Goal: Find specific page/section: Find specific page/section

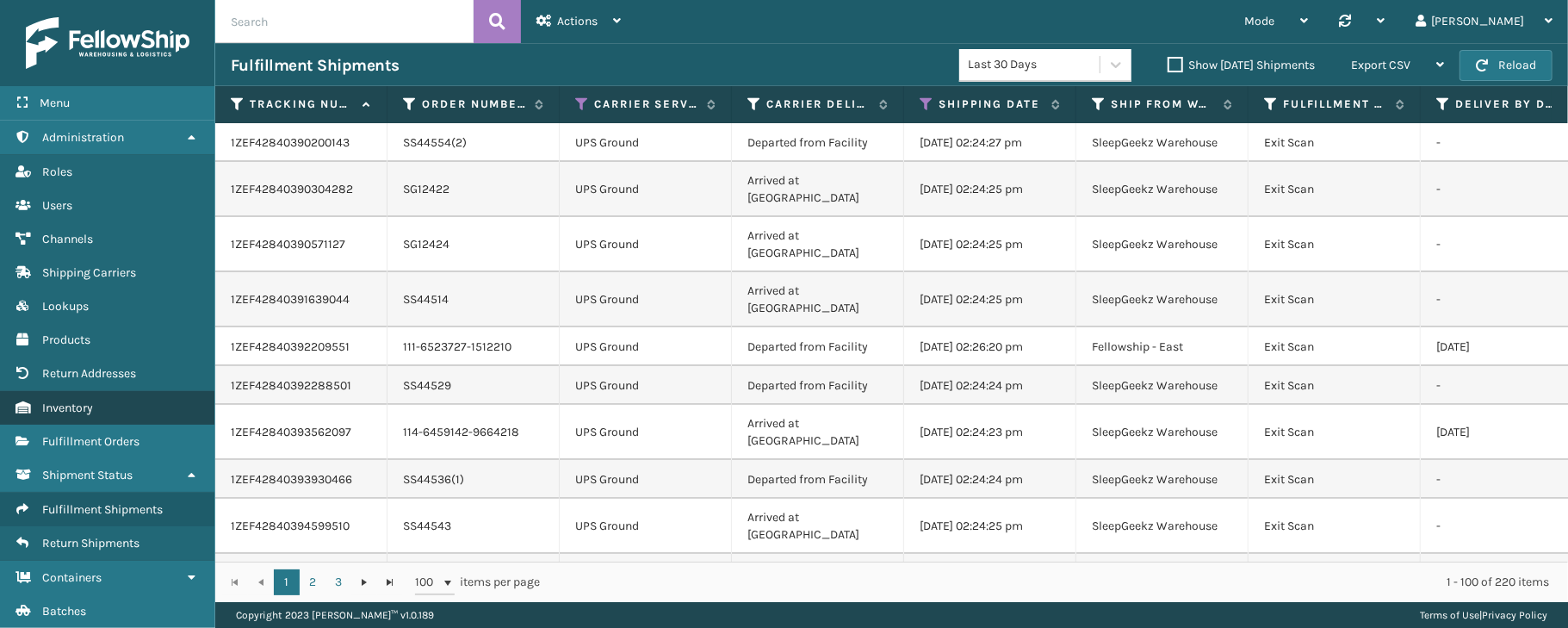
click at [90, 408] on span "Inventory" at bounding box center [67, 408] width 51 height 15
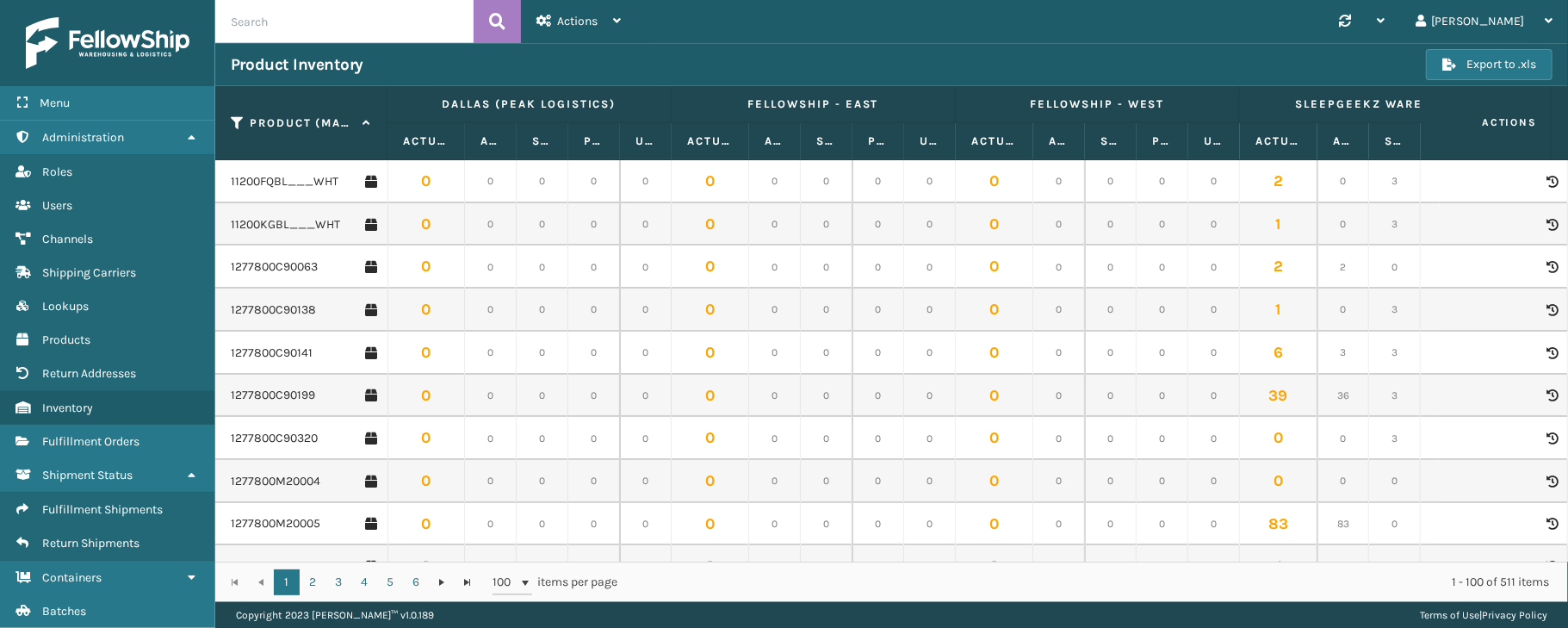
click at [317, 16] on input "text" at bounding box center [344, 21] width 258 height 43
paste input "GEN-AB-P-Q"
type input "GEN-AB-P-Q"
click at [366, 307] on icon at bounding box center [370, 309] width 12 height 17
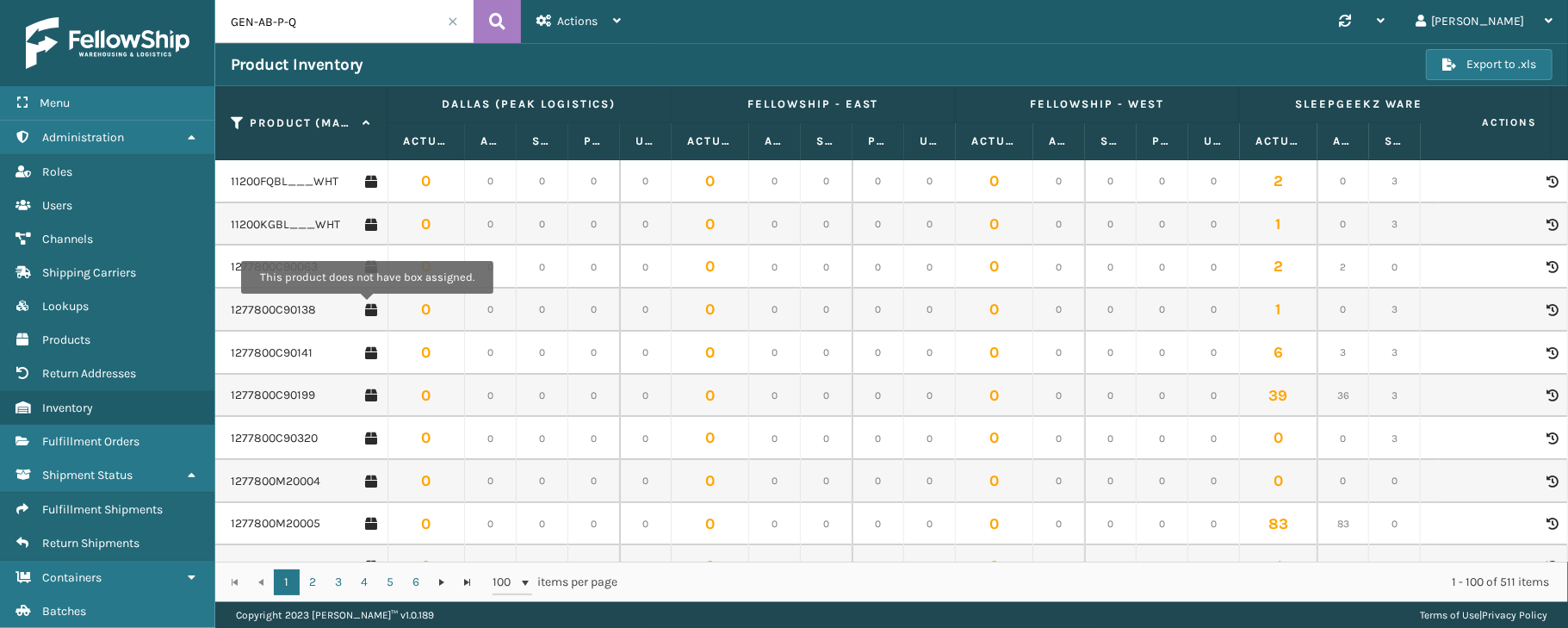
click at [366, 307] on icon at bounding box center [370, 309] width 12 height 17
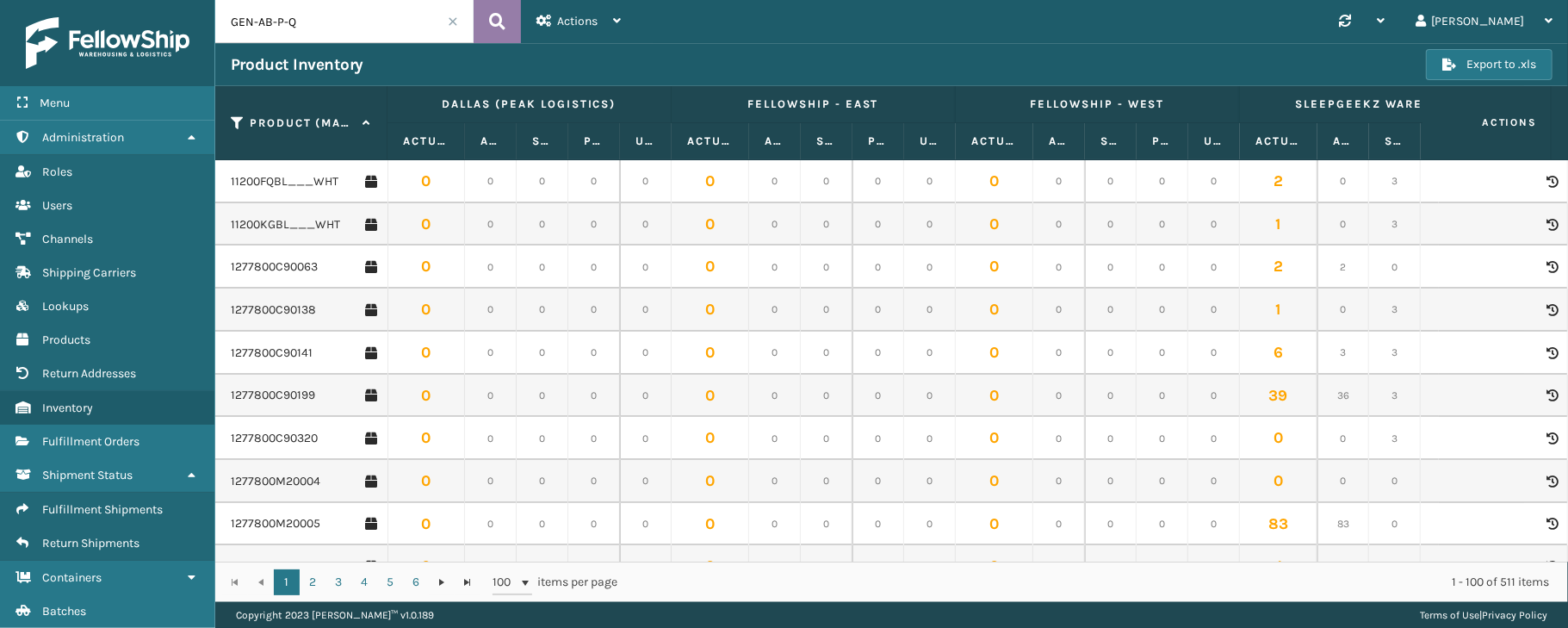
click at [501, 25] on icon at bounding box center [497, 21] width 16 height 26
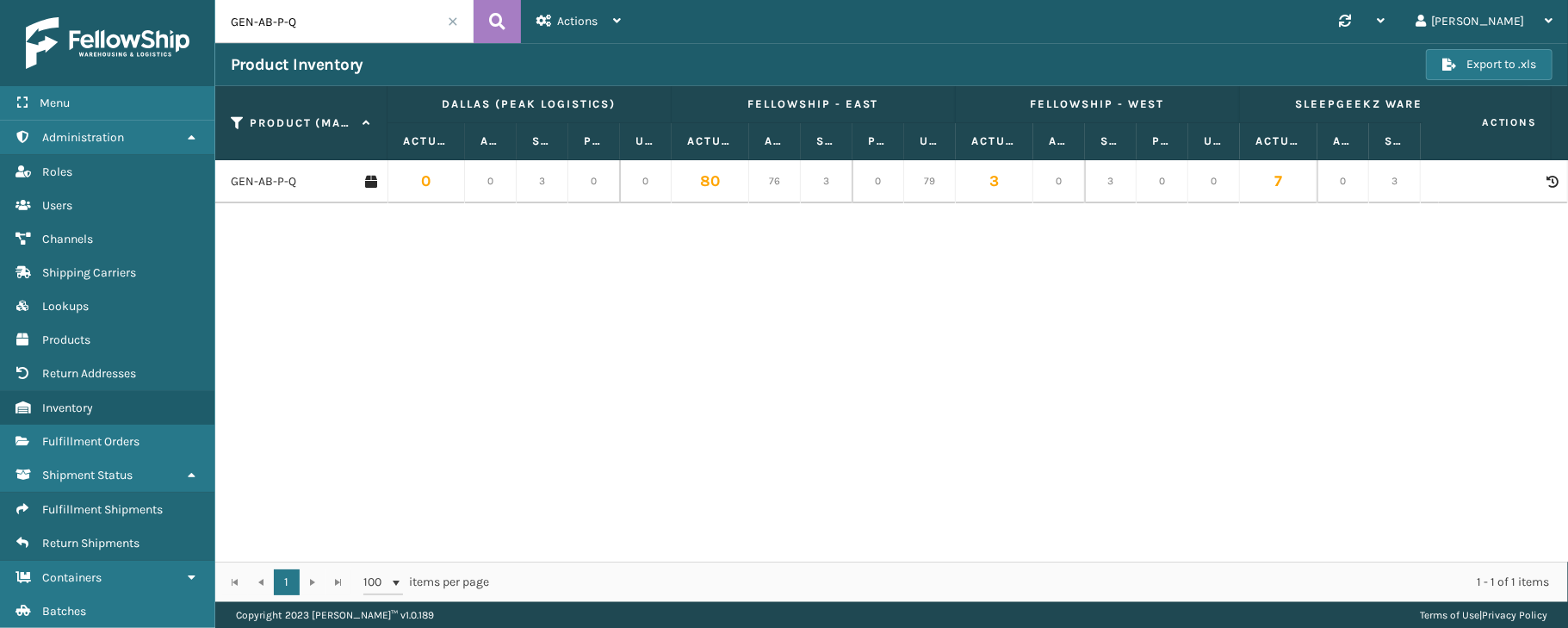
click at [1449, 388] on div "GEN-AB-P-Q 0 0 3 0 0 80 76 3 0 79 3 0 3 0 0 7 0 3 0 0" at bounding box center [891, 361] width 1353 height 402
